Goal: Task Accomplishment & Management: Use online tool/utility

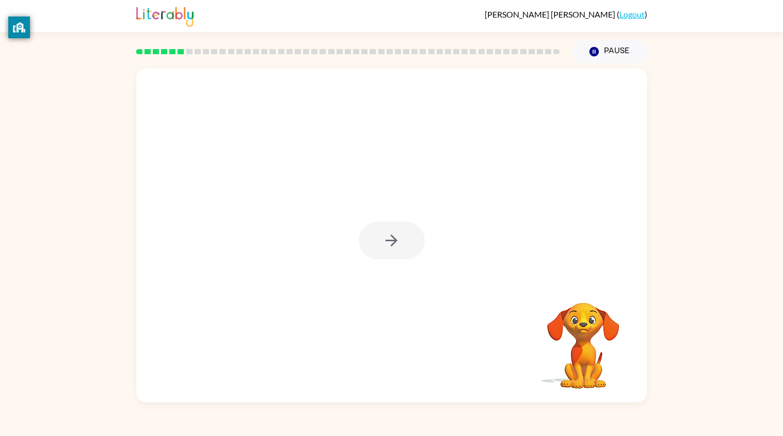
click at [459, 414] on div "[PERSON_NAME] ( Logout ) Pause Pause Your browser must support playing .mp4 fil…" at bounding box center [391, 218] width 783 height 436
click at [381, 240] on button "button" at bounding box center [392, 241] width 66 height 38
click at [387, 240] on div at bounding box center [367, 217] width 441 height 50
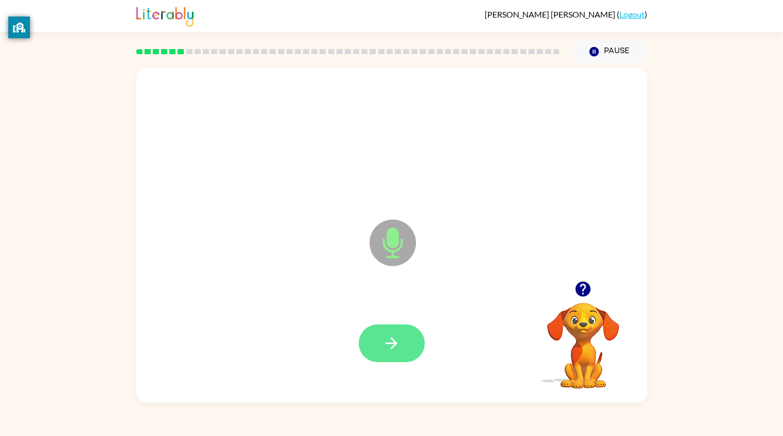
click at [371, 359] on button "button" at bounding box center [392, 343] width 66 height 38
click at [387, 353] on button "button" at bounding box center [392, 343] width 66 height 38
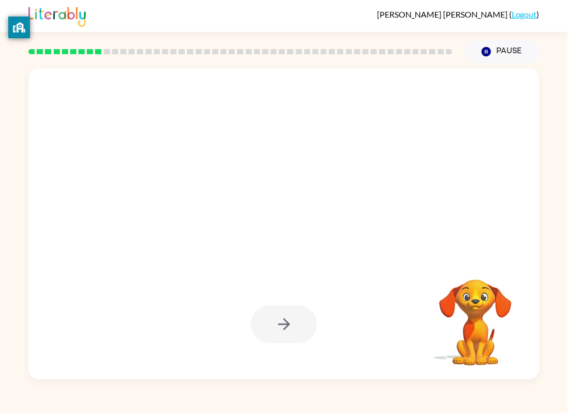
click at [375, 55] on div at bounding box center [240, 52] width 436 height 36
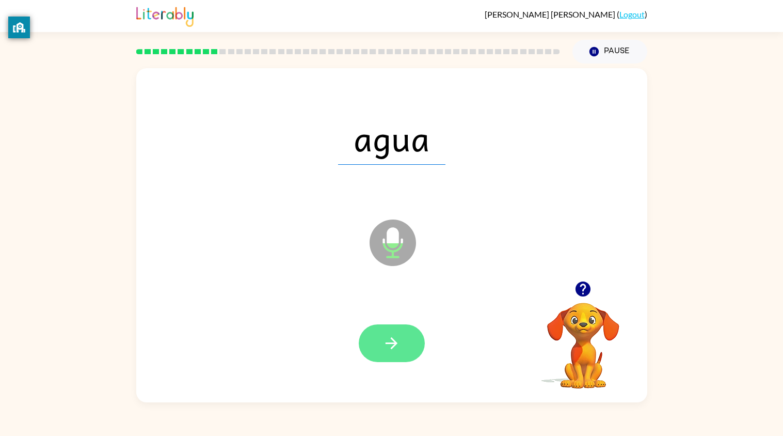
click at [398, 334] on icon "button" at bounding box center [392, 343] width 18 height 18
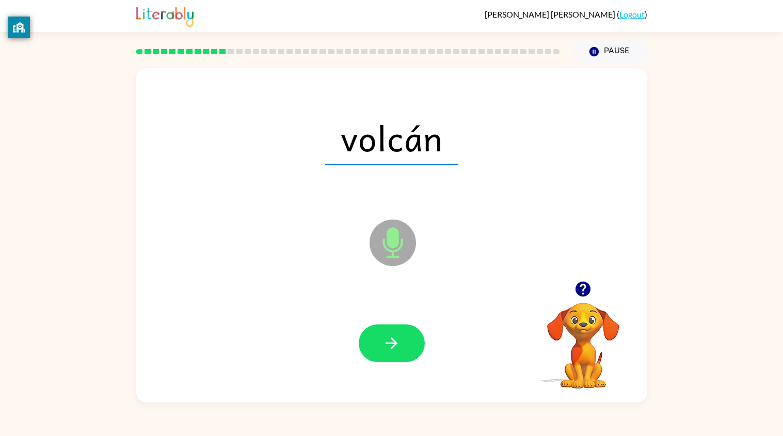
click at [459, 414] on div "[PERSON_NAME] ( Logout ) Pause Pause volcán Microphone The Microphone is here w…" at bounding box center [391, 218] width 783 height 436
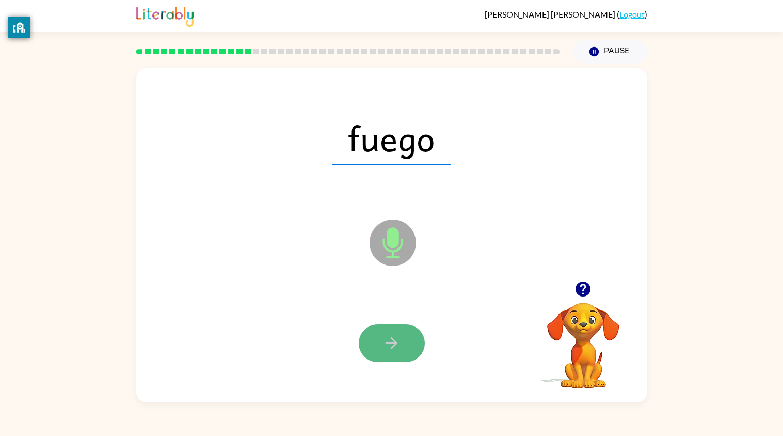
click at [369, 349] on button "button" at bounding box center [392, 343] width 66 height 38
click at [363, 351] on button "button" at bounding box center [392, 343] width 66 height 38
click at [385, 336] on icon "button" at bounding box center [392, 343] width 18 height 18
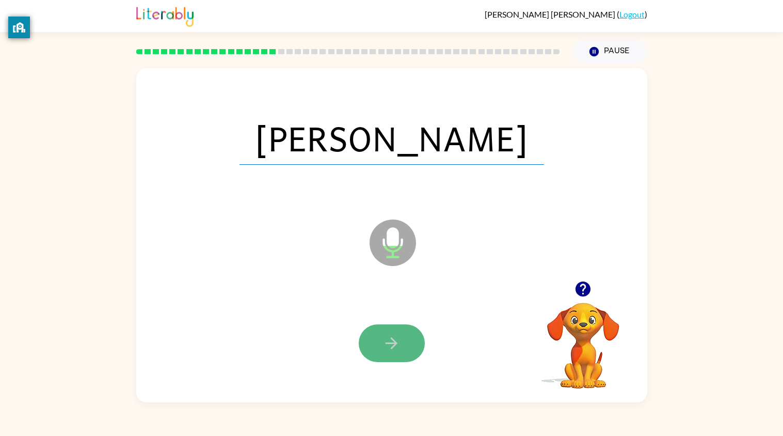
click at [386, 334] on icon "button" at bounding box center [392, 343] width 18 height 18
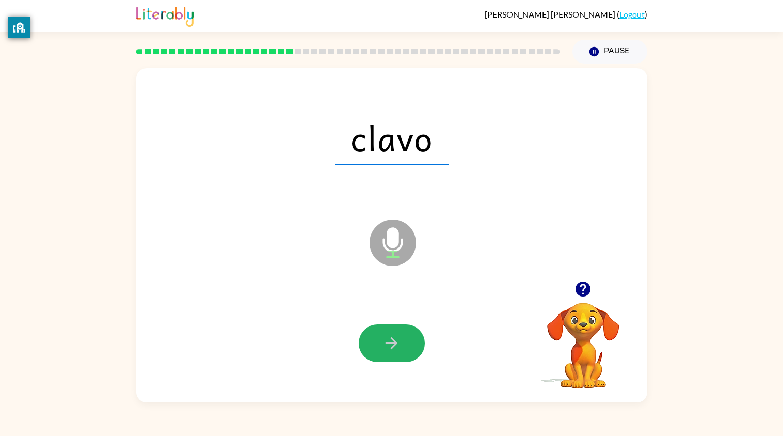
click at [386, 334] on icon "button" at bounding box center [392, 343] width 18 height 18
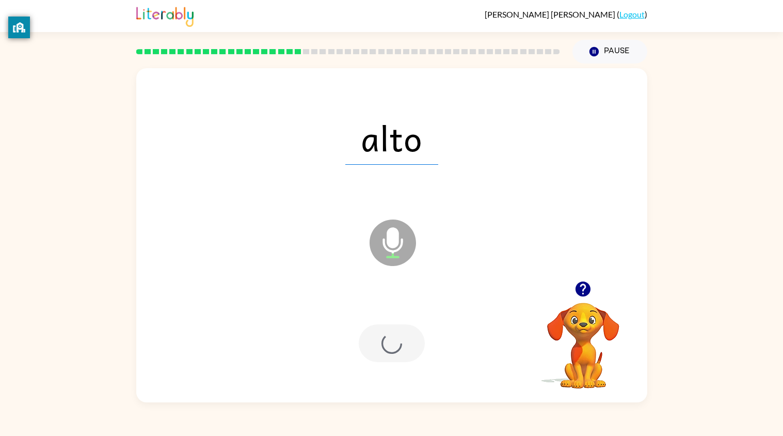
click at [386, 334] on div at bounding box center [392, 343] width 66 height 38
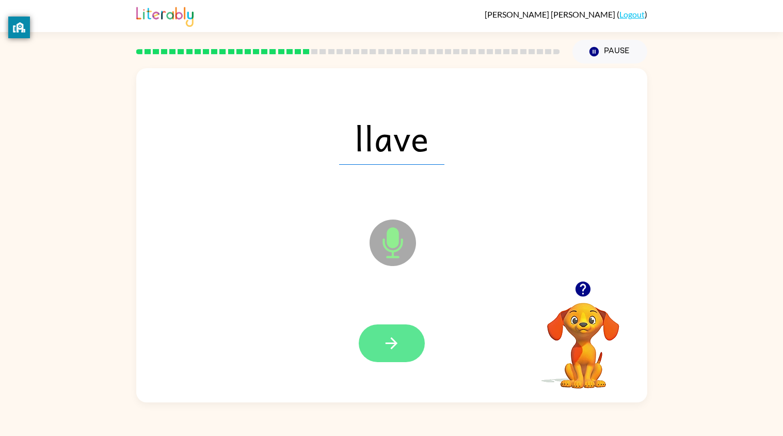
click at [389, 337] on icon "button" at bounding box center [392, 343] width 18 height 18
click at [403, 355] on button "button" at bounding box center [392, 343] width 66 height 38
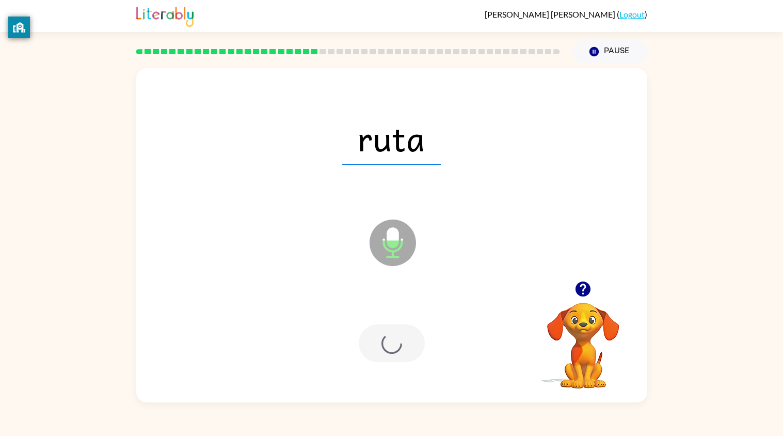
click at [398, 340] on div at bounding box center [392, 343] width 66 height 38
click at [364, 330] on div at bounding box center [392, 343] width 66 height 38
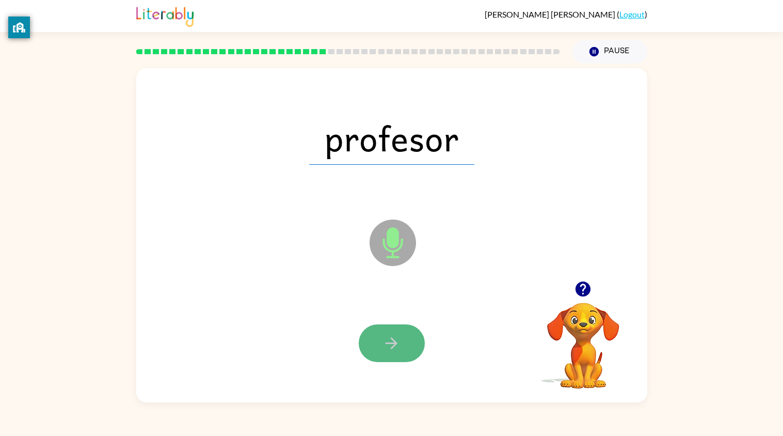
drag, startPoint x: 364, startPoint y: 330, endPoint x: 386, endPoint y: 331, distance: 22.7
click at [386, 331] on button "button" at bounding box center [392, 343] width 66 height 38
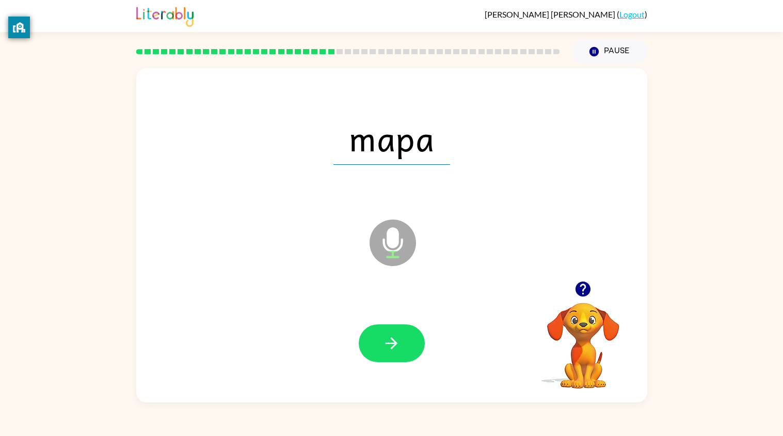
click at [386, 331] on button "button" at bounding box center [392, 343] width 66 height 38
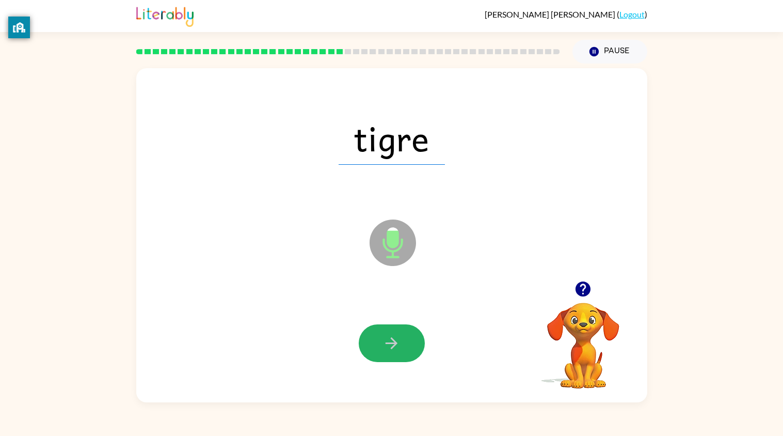
click at [386, 331] on button "button" at bounding box center [392, 343] width 66 height 38
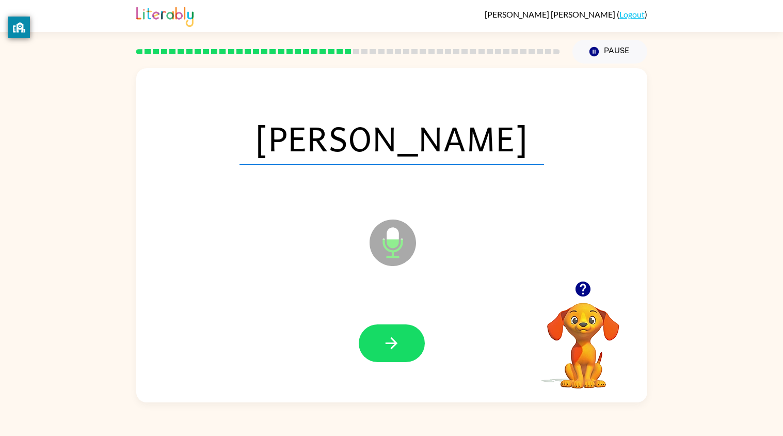
click at [386, 331] on button "button" at bounding box center [392, 343] width 66 height 38
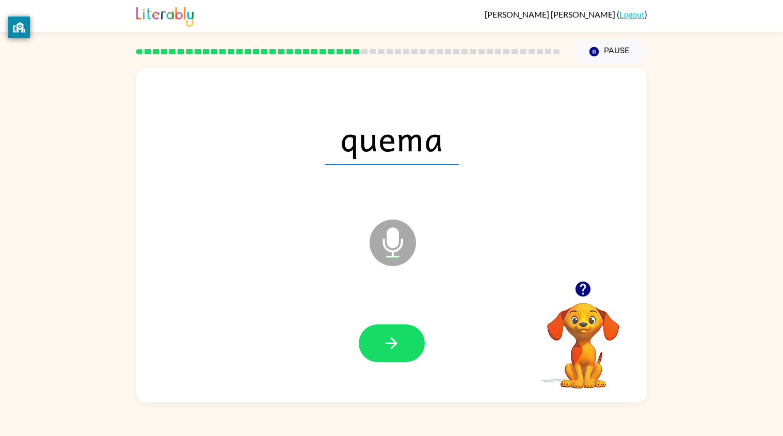
click at [386, 331] on button "button" at bounding box center [392, 343] width 66 height 38
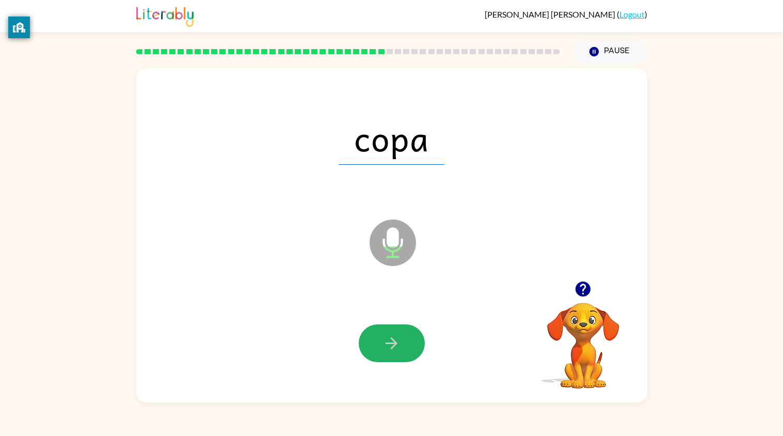
click at [386, 331] on button "button" at bounding box center [392, 343] width 66 height 38
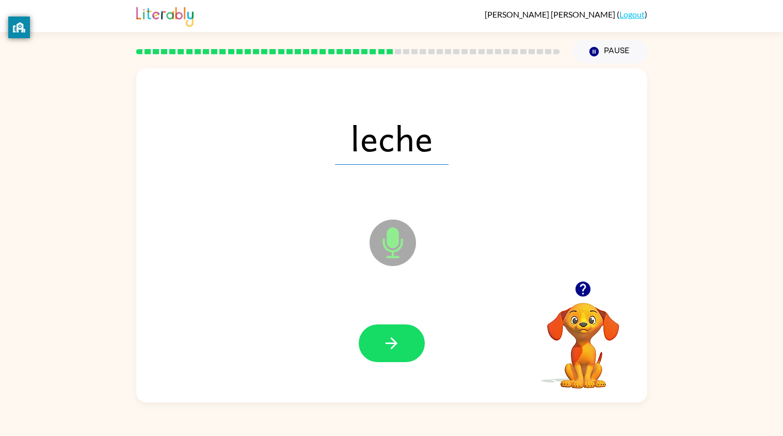
click at [386, 331] on button "button" at bounding box center [392, 343] width 66 height 38
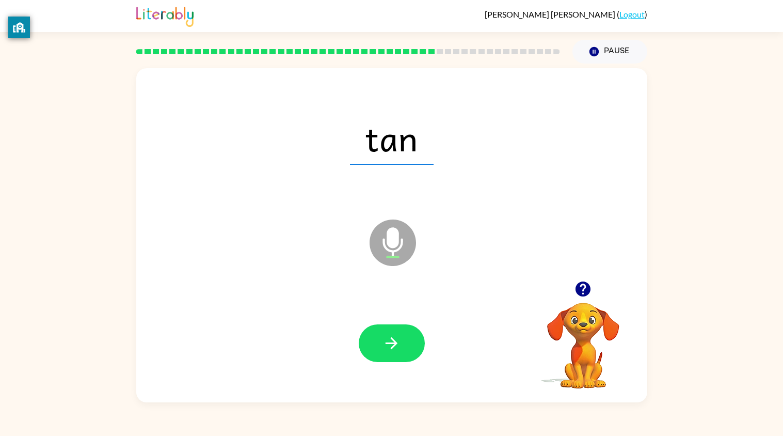
click at [386, 331] on button "button" at bounding box center [392, 343] width 66 height 38
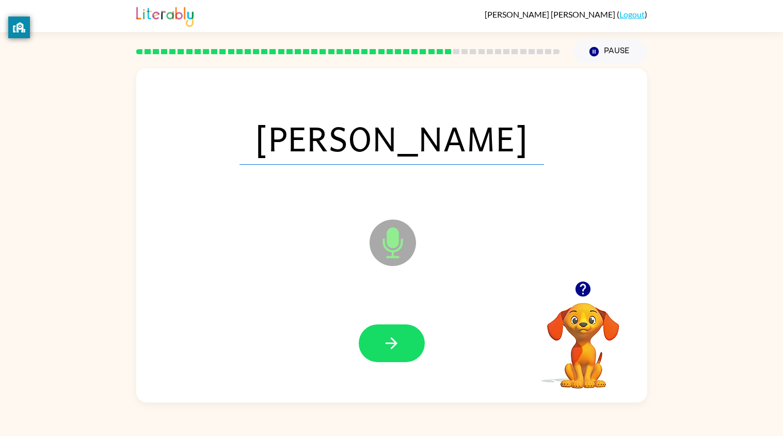
click at [386, 331] on button "button" at bounding box center [392, 343] width 66 height 38
click at [386, 331] on div at bounding box center [392, 343] width 66 height 38
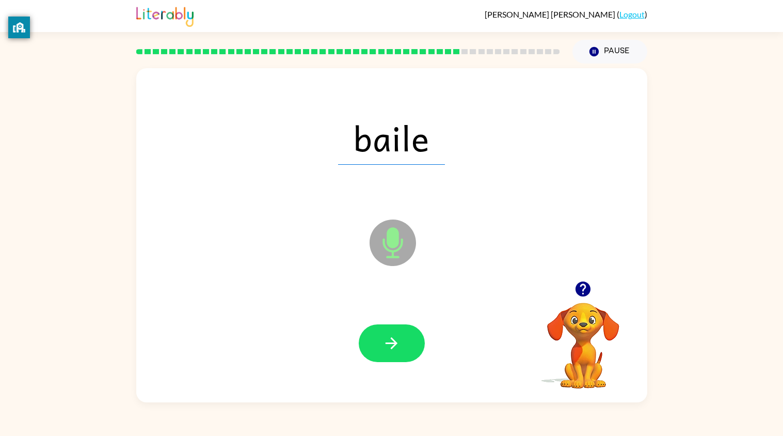
click at [386, 331] on button "button" at bounding box center [392, 343] width 66 height 38
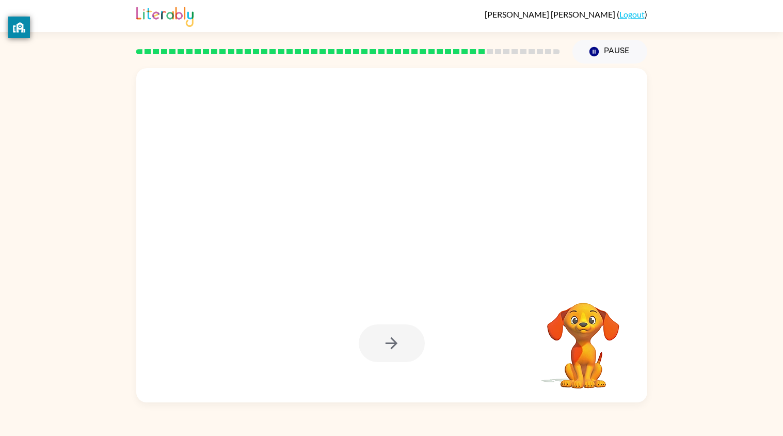
click at [232, 90] on div at bounding box center [392, 138] width 491 height 98
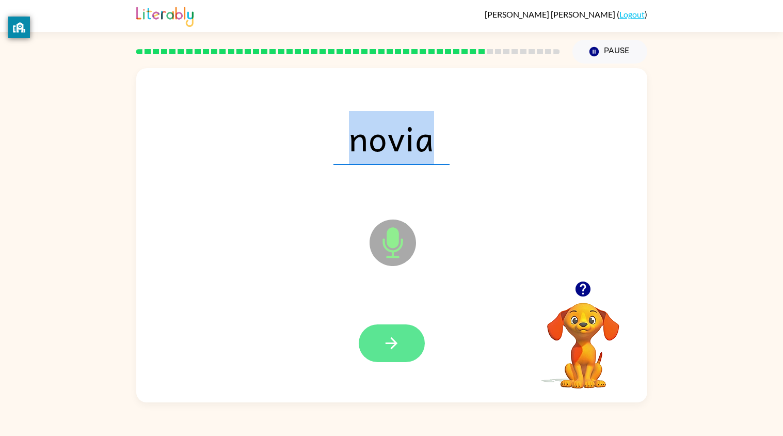
click at [372, 352] on button "button" at bounding box center [392, 343] width 66 height 38
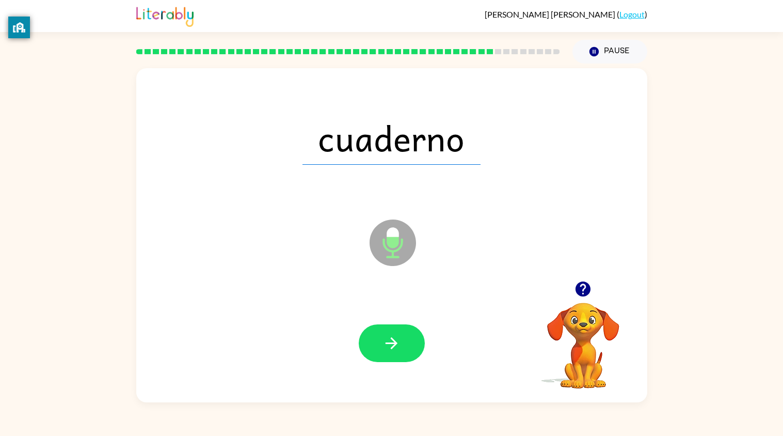
click at [372, 352] on button "button" at bounding box center [392, 343] width 66 height 38
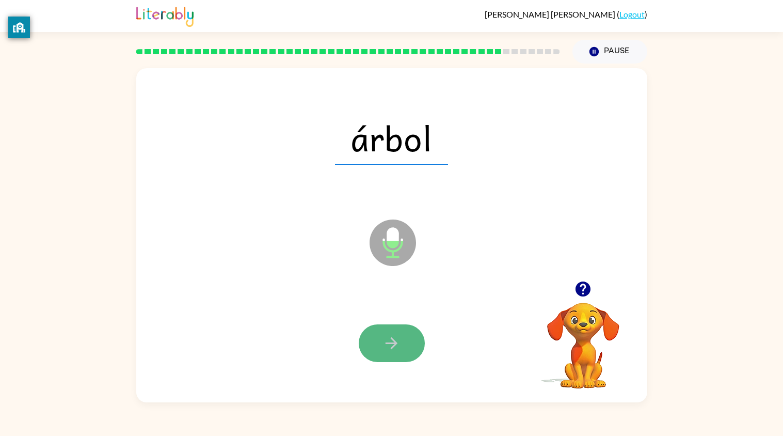
click at [373, 349] on button "button" at bounding box center [392, 343] width 66 height 38
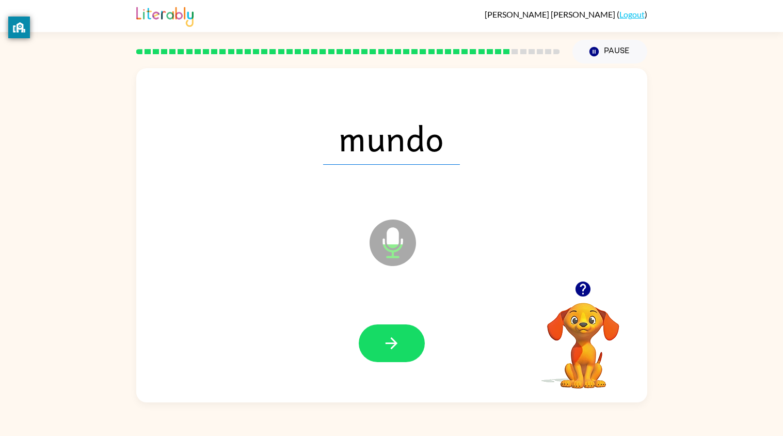
click at [373, 349] on button "button" at bounding box center [392, 343] width 66 height 38
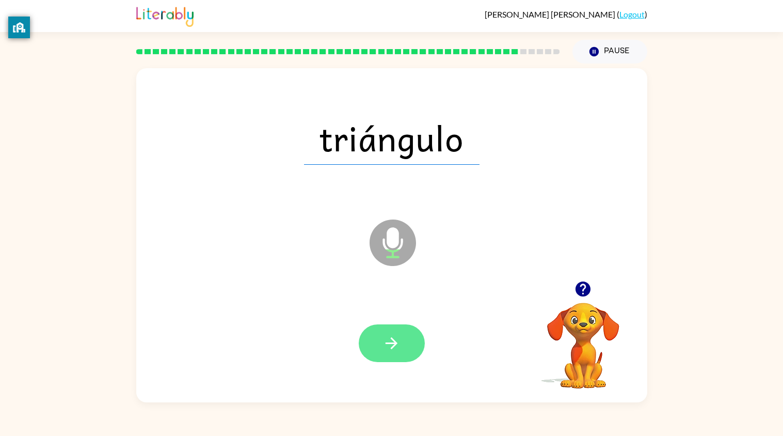
click at [373, 349] on button "button" at bounding box center [392, 343] width 66 height 38
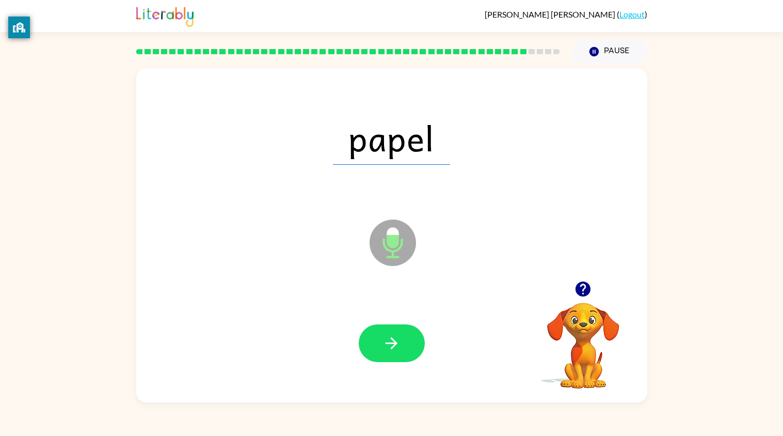
click at [373, 349] on button "button" at bounding box center [392, 343] width 66 height 38
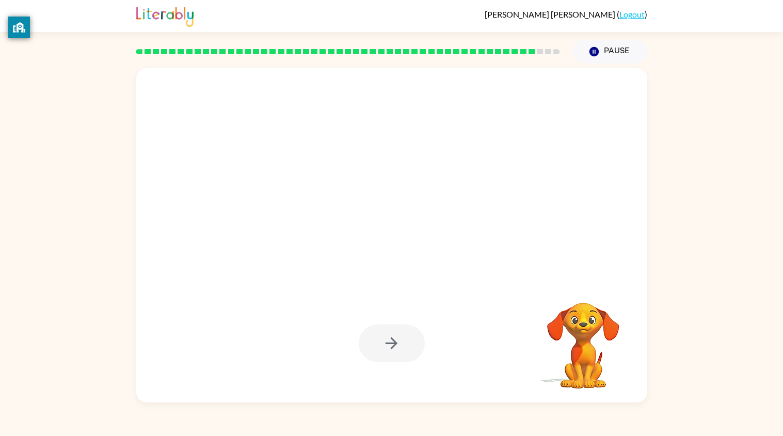
click at [373, 349] on div at bounding box center [392, 343] width 66 height 38
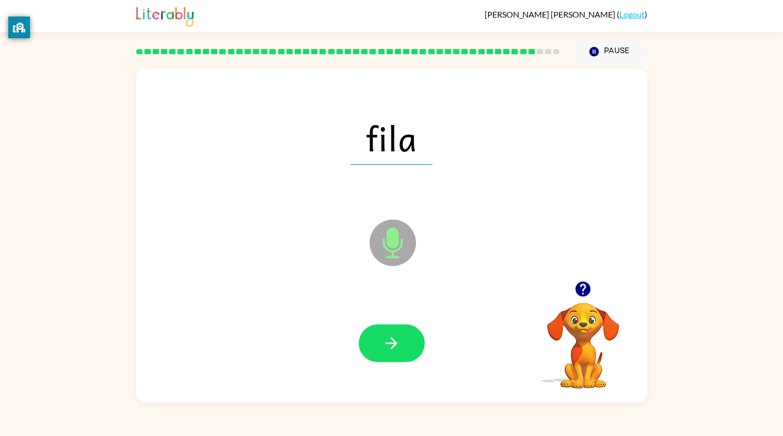
click at [373, 349] on button "button" at bounding box center [392, 343] width 66 height 38
